Goal: Task Accomplishment & Management: Complete application form

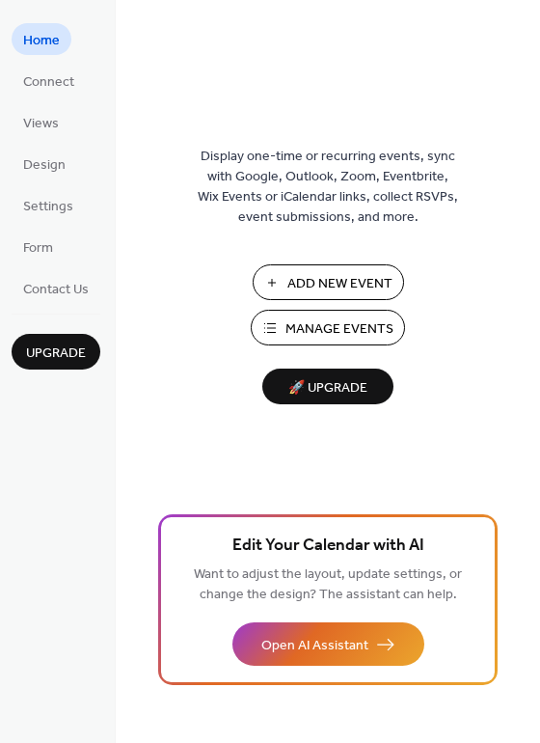
click at [313, 290] on span "Add New Event" at bounding box center [340, 284] width 105 height 20
click at [299, 280] on span "Add New Event" at bounding box center [340, 284] width 105 height 20
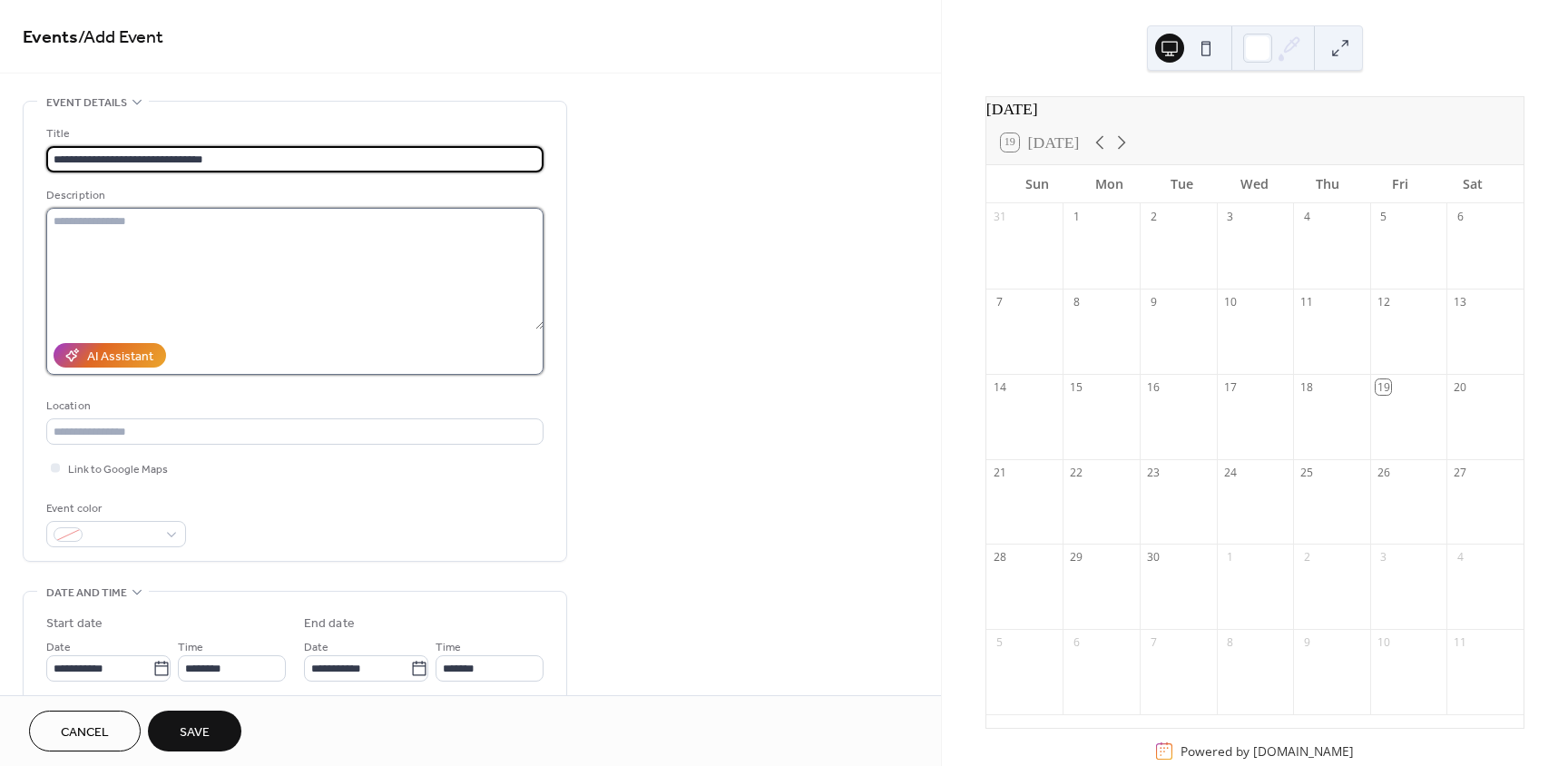
click at [214, 221] on textarea at bounding box center [294, 268] width 498 height 121
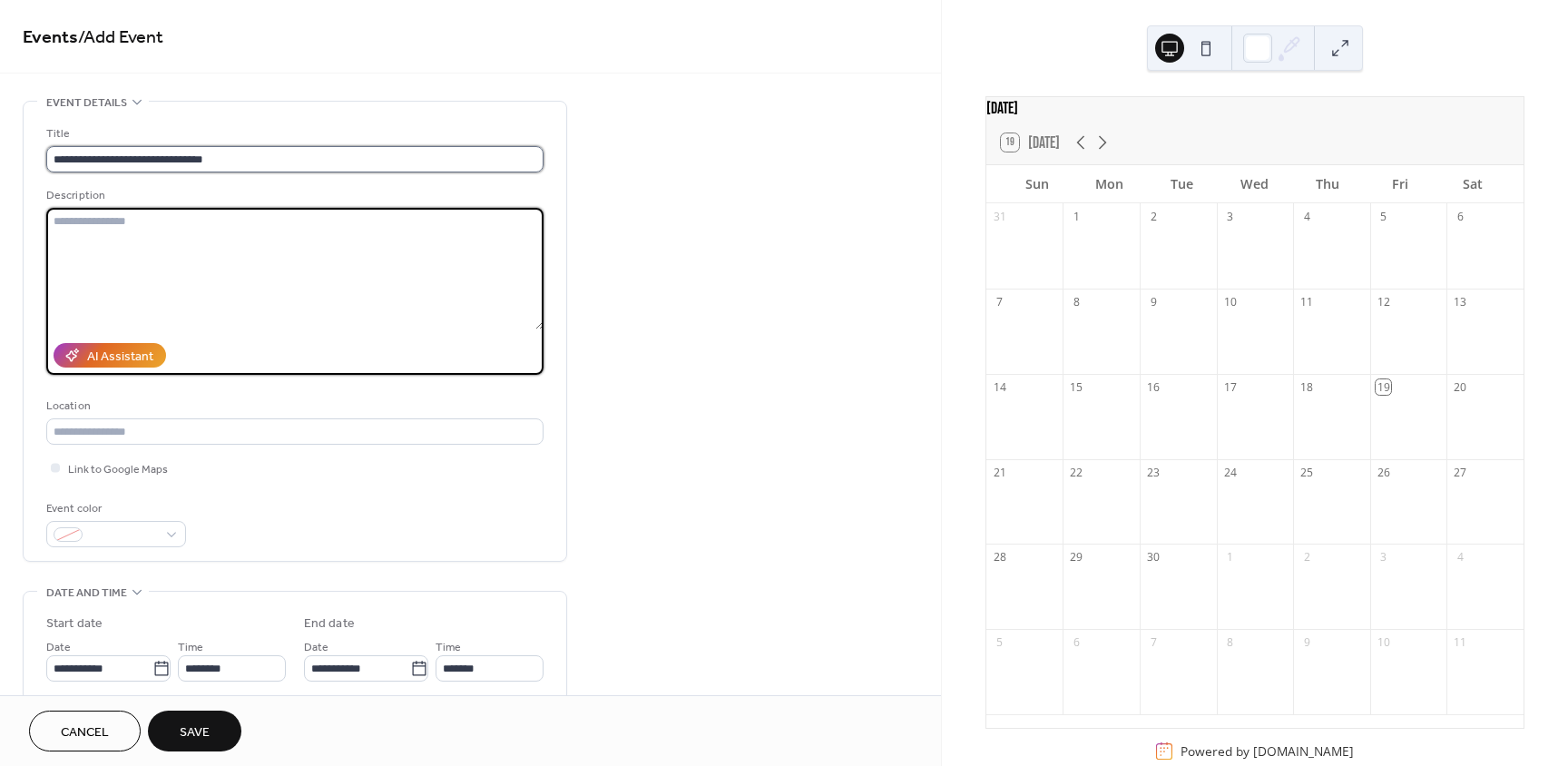
click at [158, 155] on input "**********" at bounding box center [294, 159] width 498 height 26
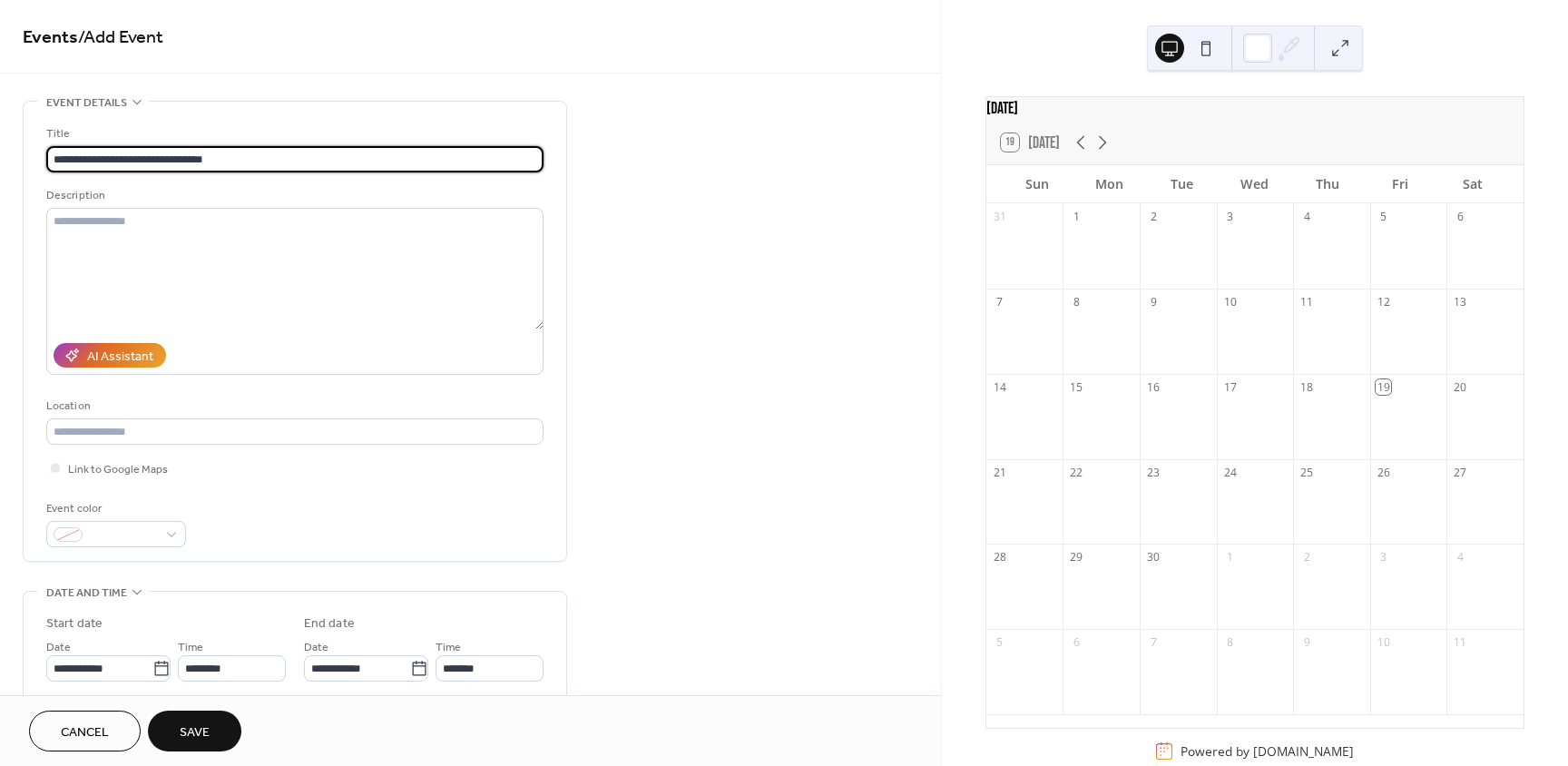
click at [267, 161] on input "**********" at bounding box center [294, 159] width 498 height 26
type input "**********"
click at [247, 280] on textarea at bounding box center [294, 268] width 498 height 121
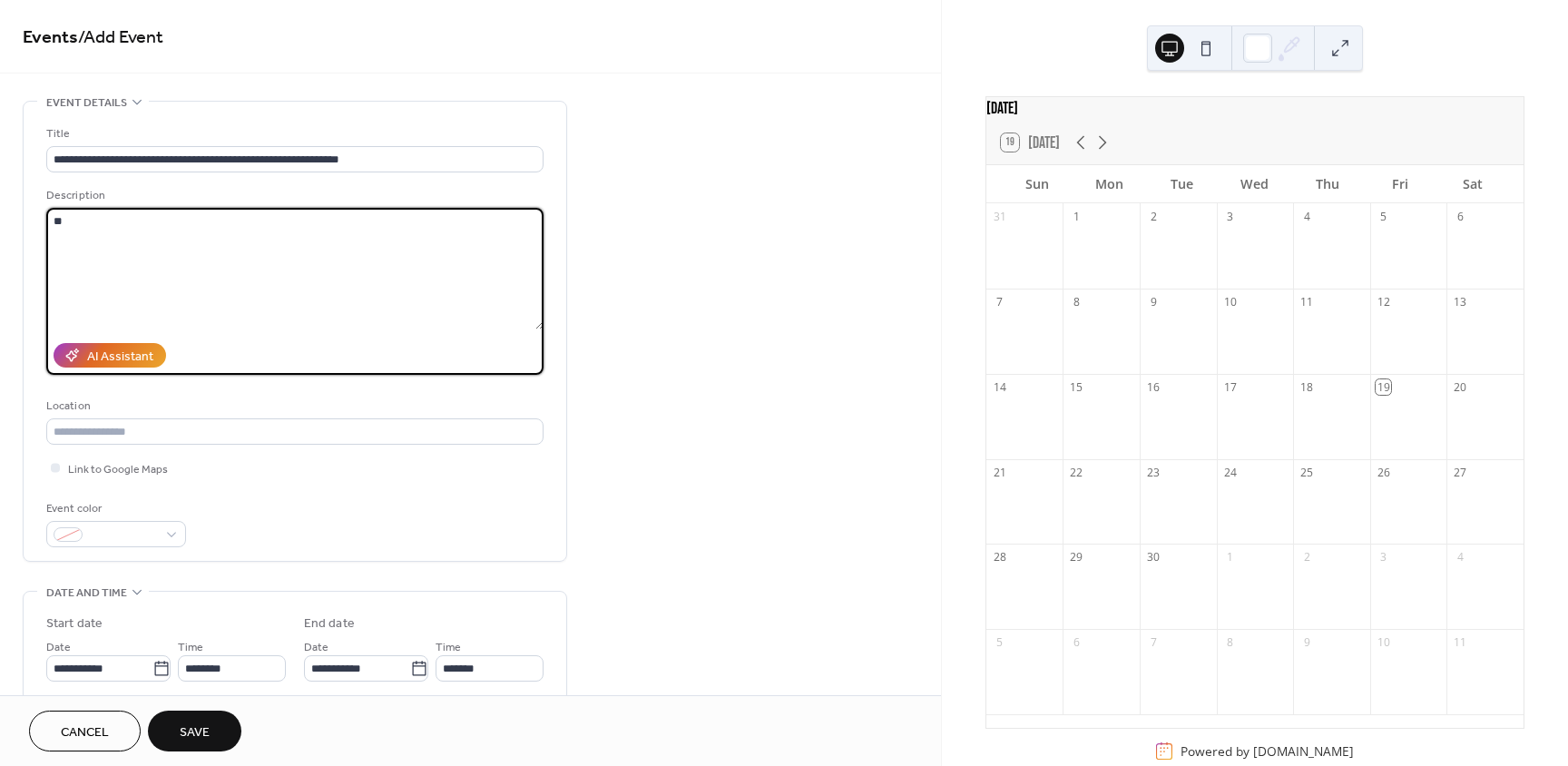
type textarea "*"
paste textarea "**********"
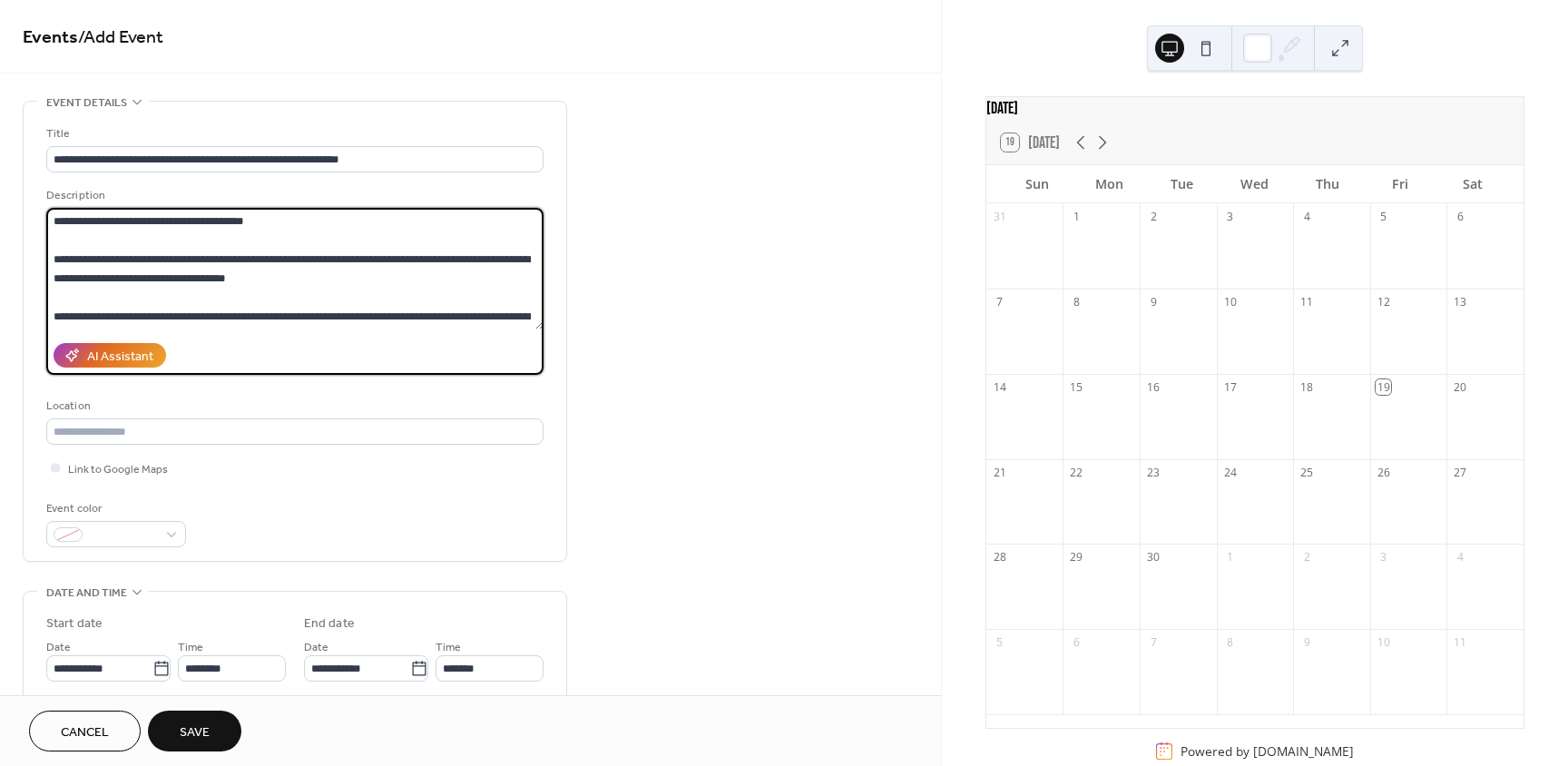
click at [169, 254] on textarea at bounding box center [294, 268] width 498 height 121
click at [152, 259] on textarea at bounding box center [294, 268] width 498 height 121
click at [130, 266] on textarea at bounding box center [294, 268] width 498 height 121
drag, startPoint x: 136, startPoint y: 266, endPoint x: 123, endPoint y: 263, distance: 13.3
click at [123, 263] on textarea at bounding box center [294, 268] width 498 height 121
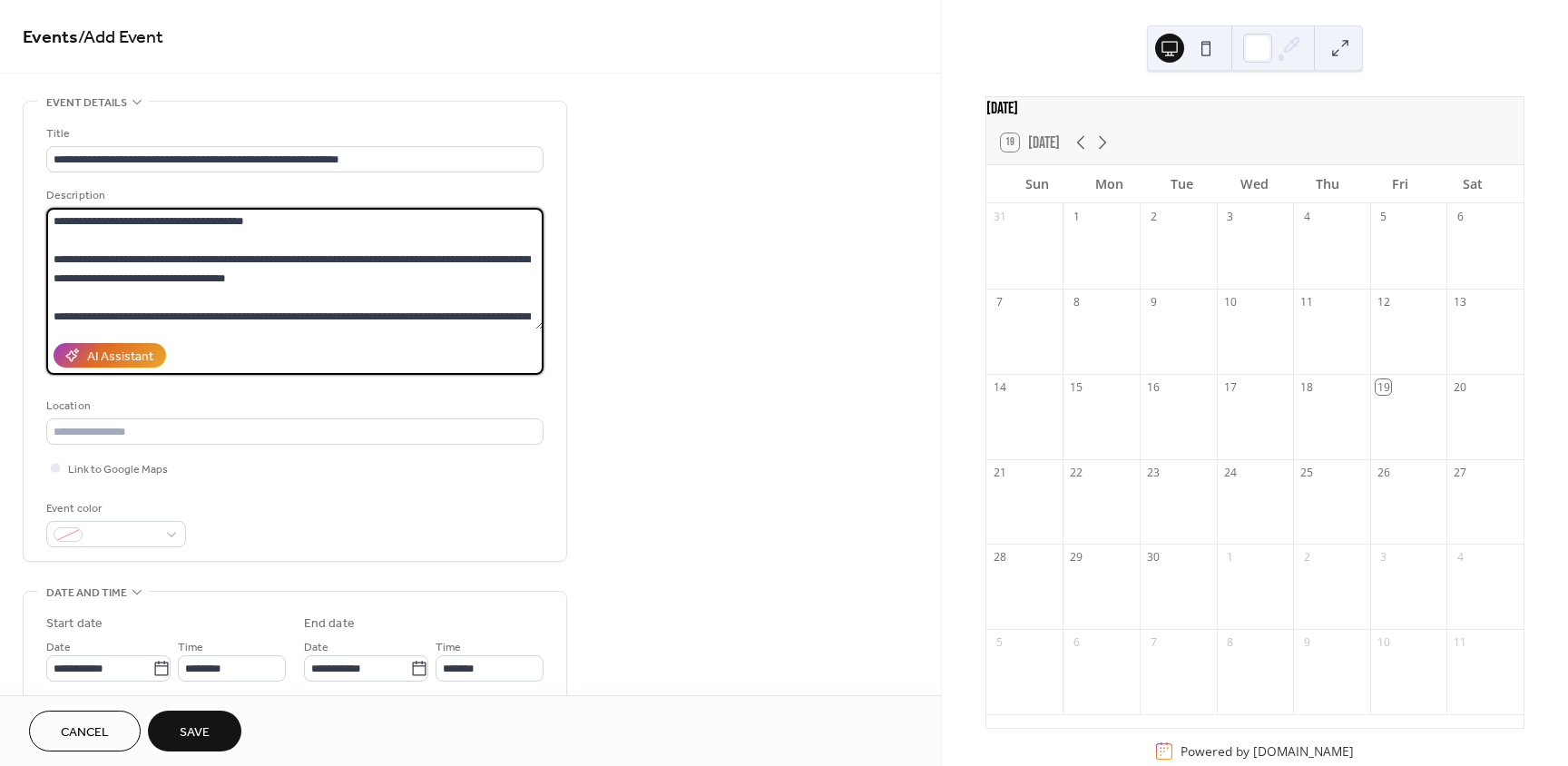
click at [123, 263] on textarea at bounding box center [294, 268] width 498 height 121
click at [103, 258] on textarea at bounding box center [294, 268] width 498 height 121
click at [67, 260] on textarea at bounding box center [294, 268] width 498 height 121
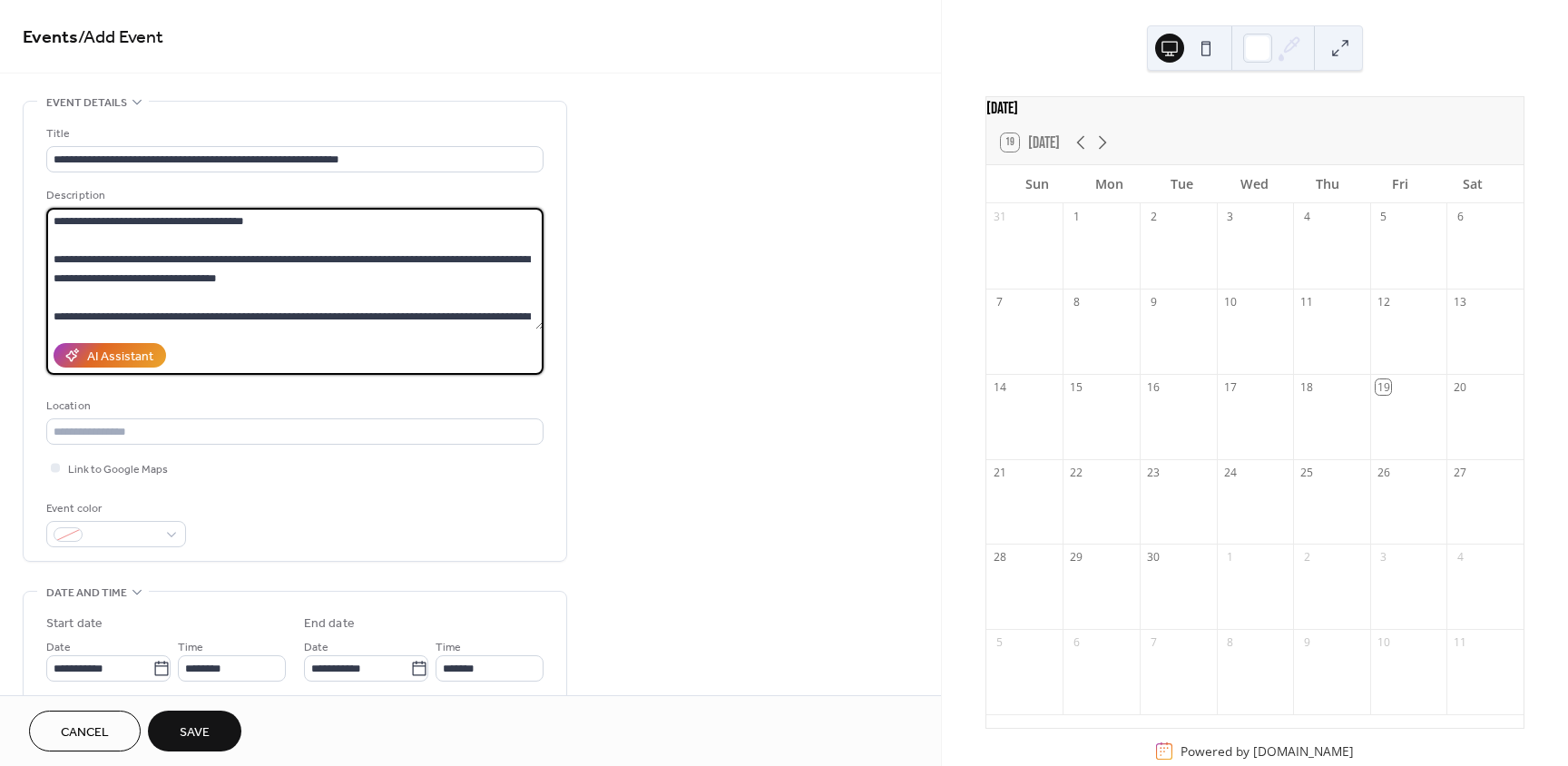
click at [71, 263] on textarea at bounding box center [294, 268] width 498 height 121
click at [121, 266] on textarea at bounding box center [294, 268] width 498 height 121
click at [98, 256] on textarea at bounding box center [294, 268] width 498 height 121
click at [121, 261] on textarea at bounding box center [294, 268] width 498 height 121
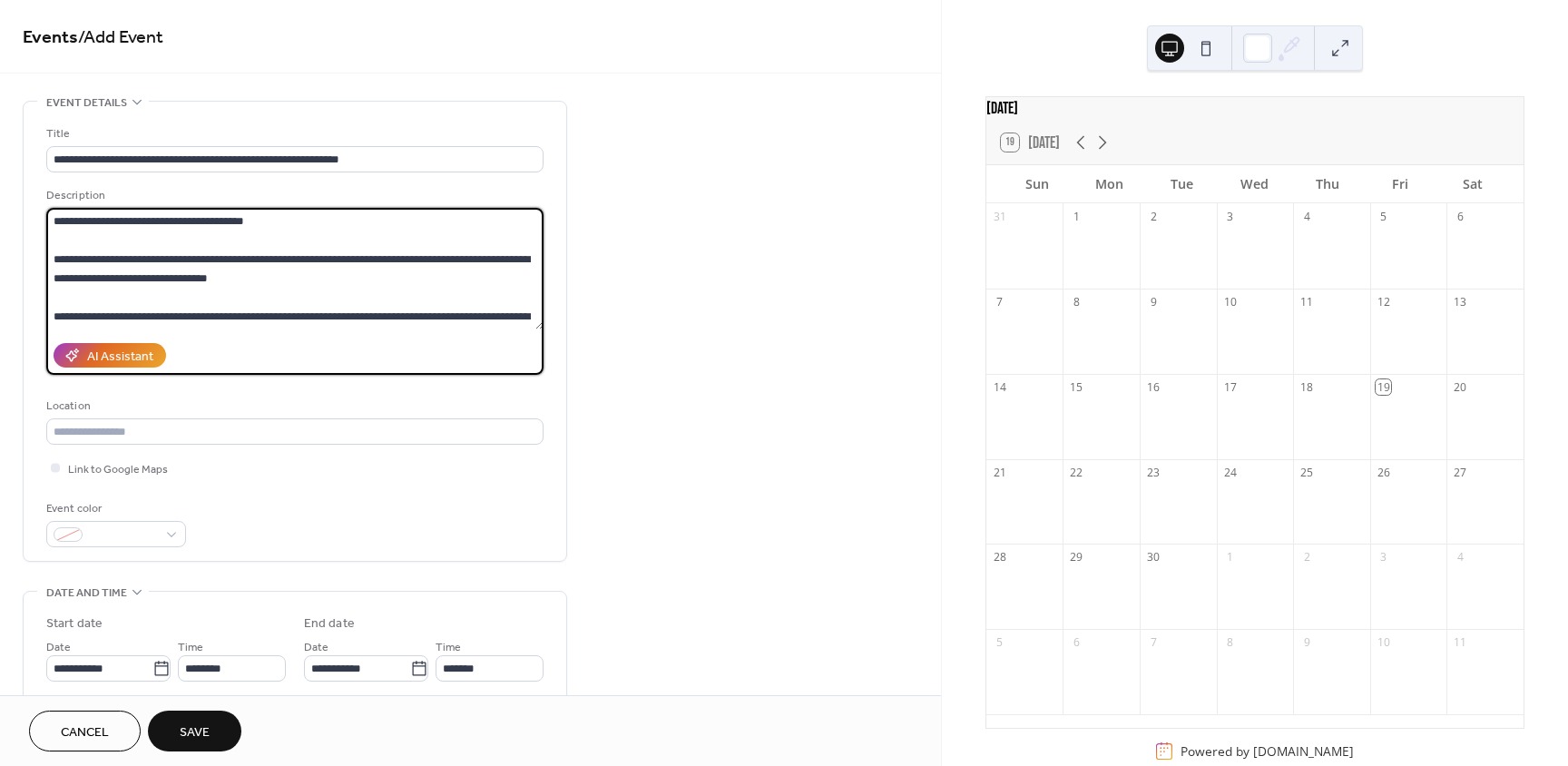
click at [121, 261] on textarea at bounding box center [294, 268] width 498 height 121
drag, startPoint x: 87, startPoint y: 277, endPoint x: 436, endPoint y: 259, distance: 349.5
click at [436, 259] on textarea at bounding box center [294, 268] width 498 height 121
click at [348, 272] on textarea at bounding box center [294, 268] width 498 height 121
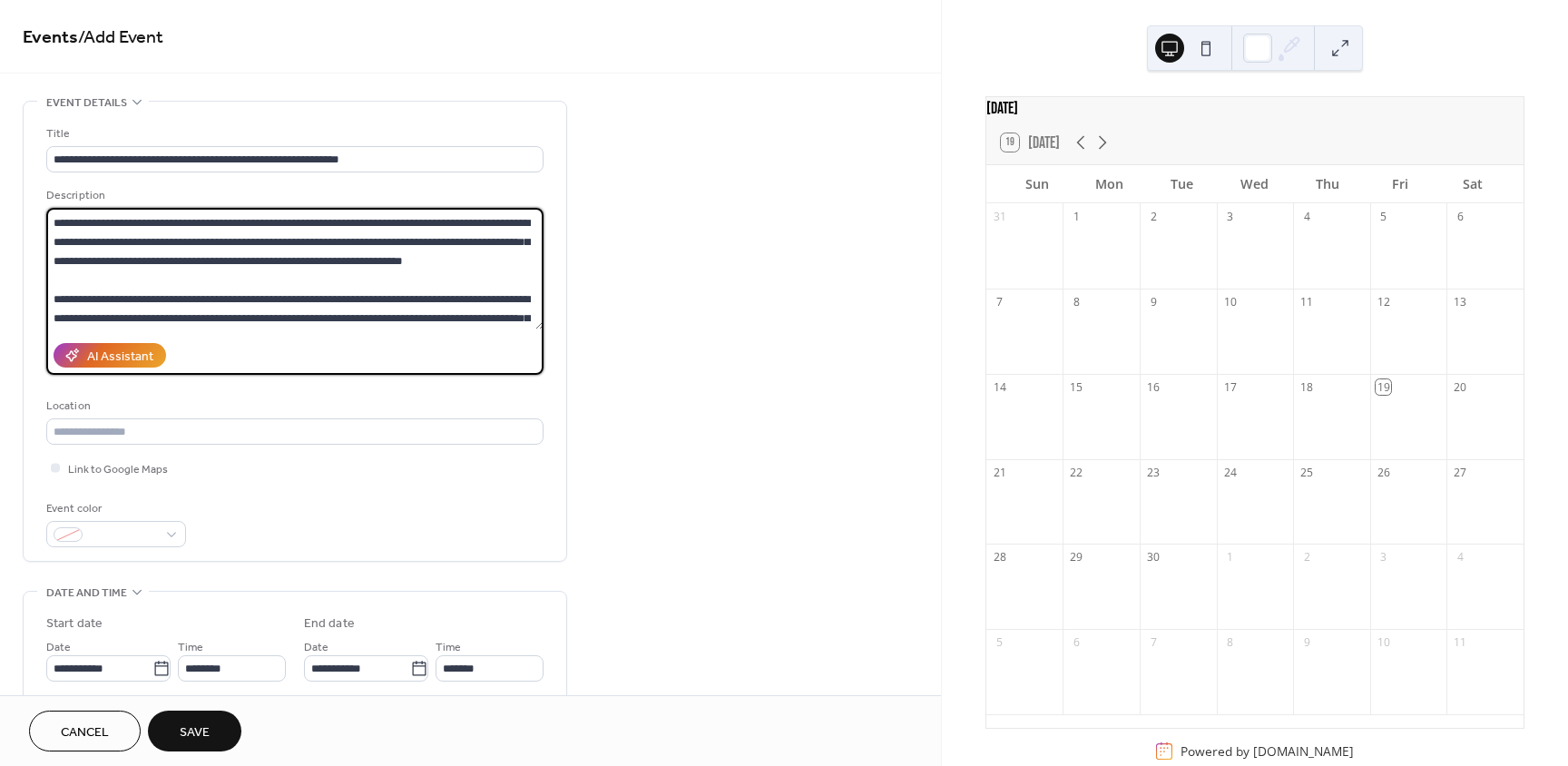
scroll to position [90, 0]
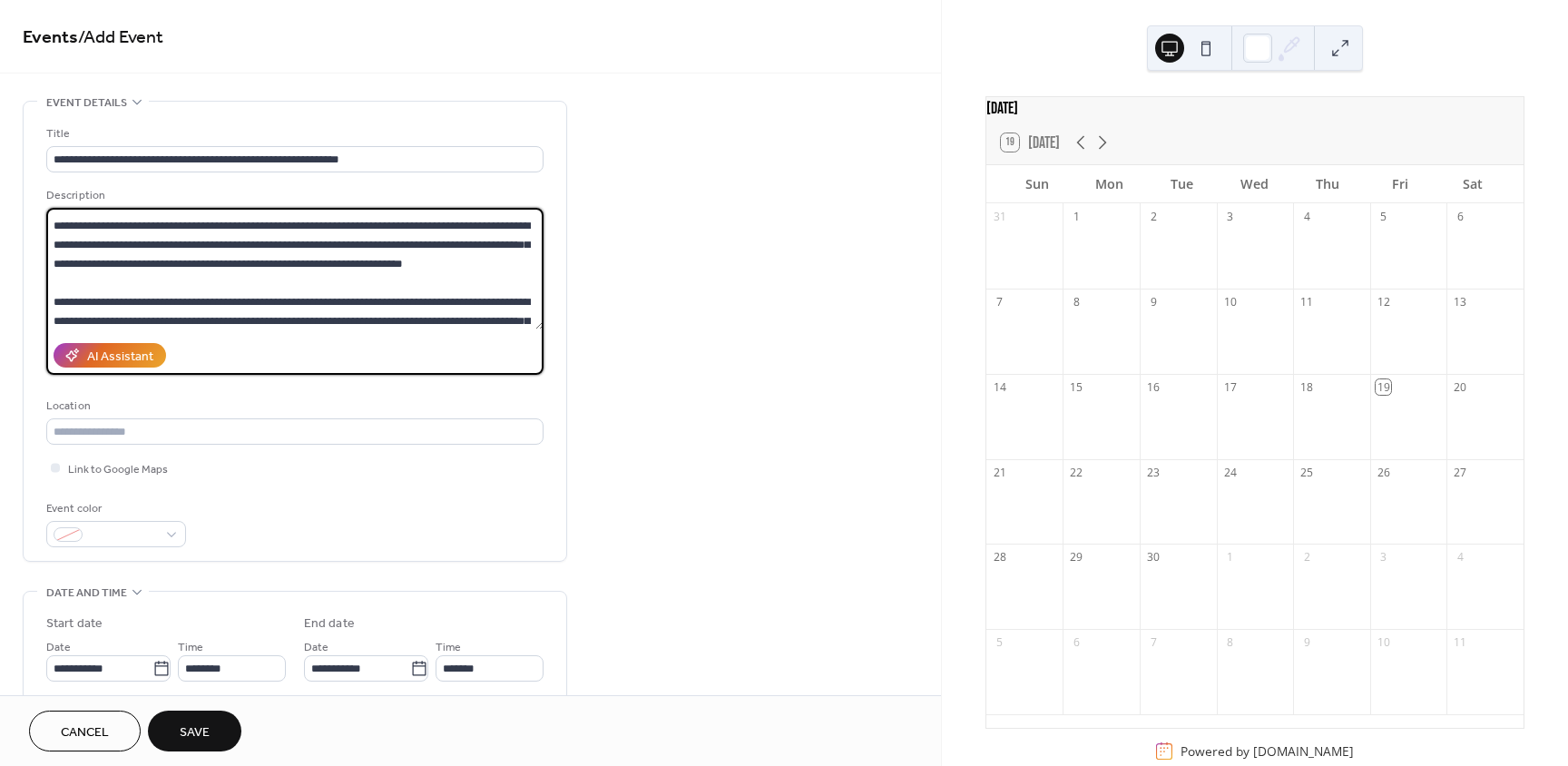
click at [196, 303] on textarea at bounding box center [294, 268] width 498 height 121
type textarea "**********"
